Goal: Transaction & Acquisition: Purchase product/service

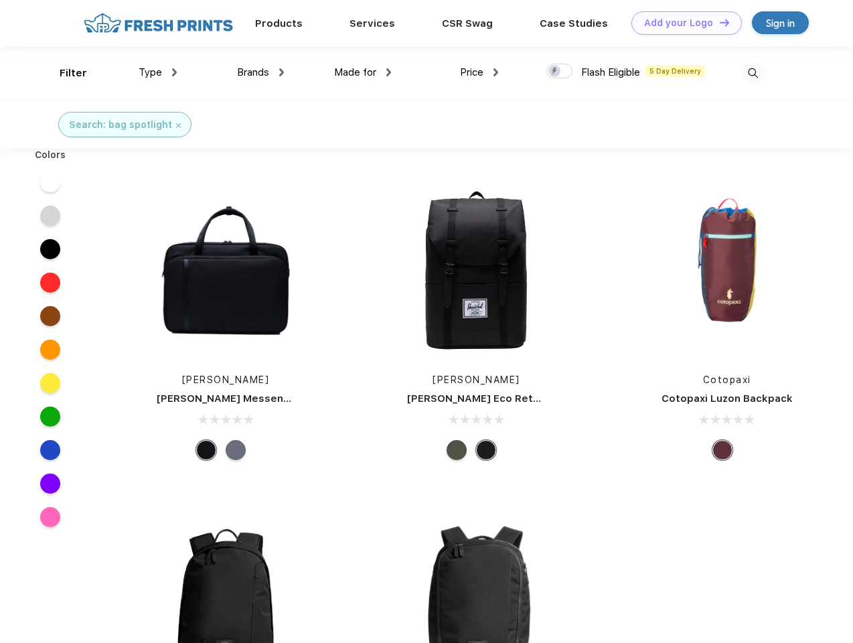
scroll to position [1, 0]
click at [682, 23] on link "Add your Logo Design Tool" at bounding box center [687, 22] width 110 height 23
click at [0, 0] on div "Design Tool" at bounding box center [0, 0] width 0 height 0
click at [719, 22] on link "Add your Logo Design Tool" at bounding box center [687, 22] width 110 height 23
click at [64, 73] on div "Filter" at bounding box center [73, 73] width 27 height 15
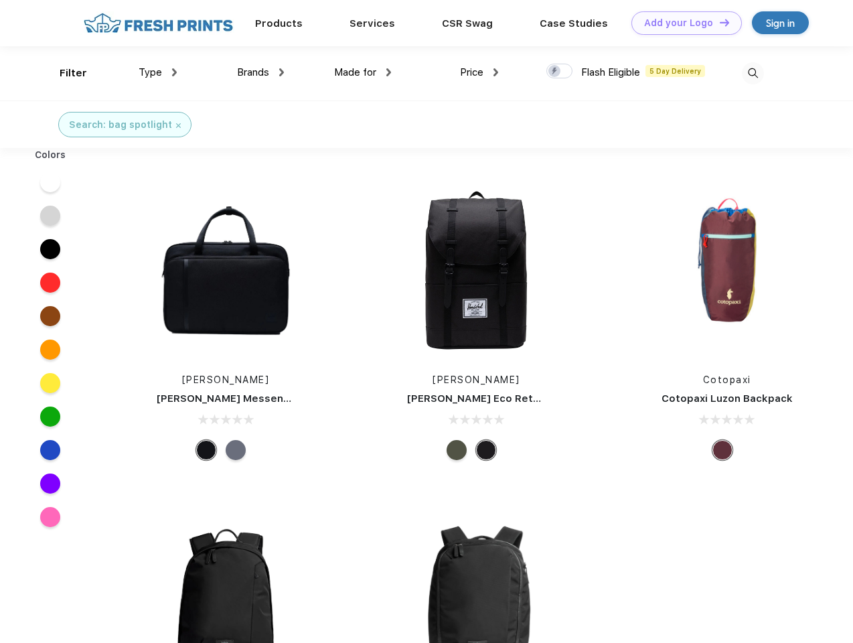
click at [158, 72] on span "Type" at bounding box center [150, 72] width 23 height 12
click at [261, 72] on span "Brands" at bounding box center [253, 72] width 32 height 12
click at [363, 72] on span "Made for" at bounding box center [355, 72] width 42 height 12
click at [479, 72] on span "Price" at bounding box center [471, 72] width 23 height 12
click at [560, 72] on div at bounding box center [559, 71] width 26 height 15
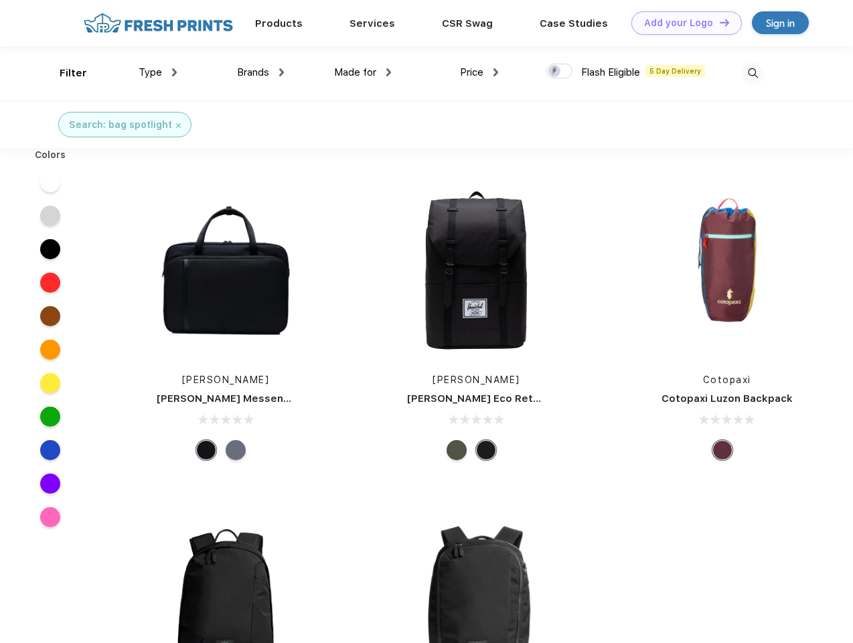
click at [555, 72] on input "checkbox" at bounding box center [550, 67] width 9 height 9
click at [753, 73] on img at bounding box center [753, 73] width 22 height 22
